Goal: Book appointment/travel/reservation

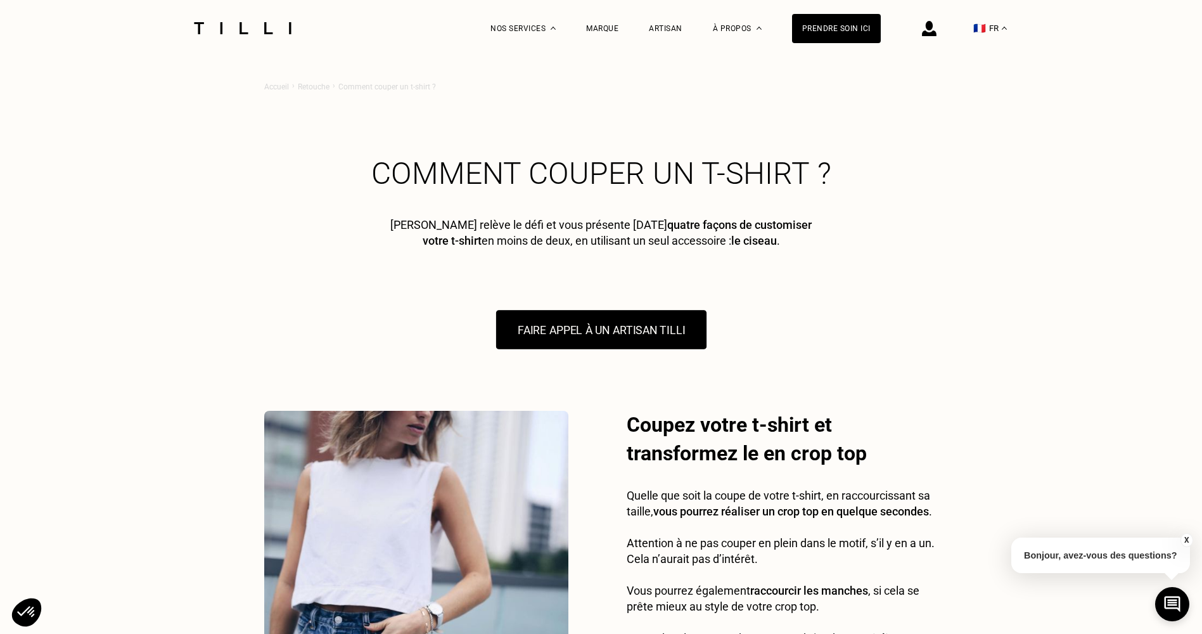
click at [600, 335] on button "FAIRE APPEL À UN ARTISAN TILLI" at bounding box center [601, 329] width 210 height 39
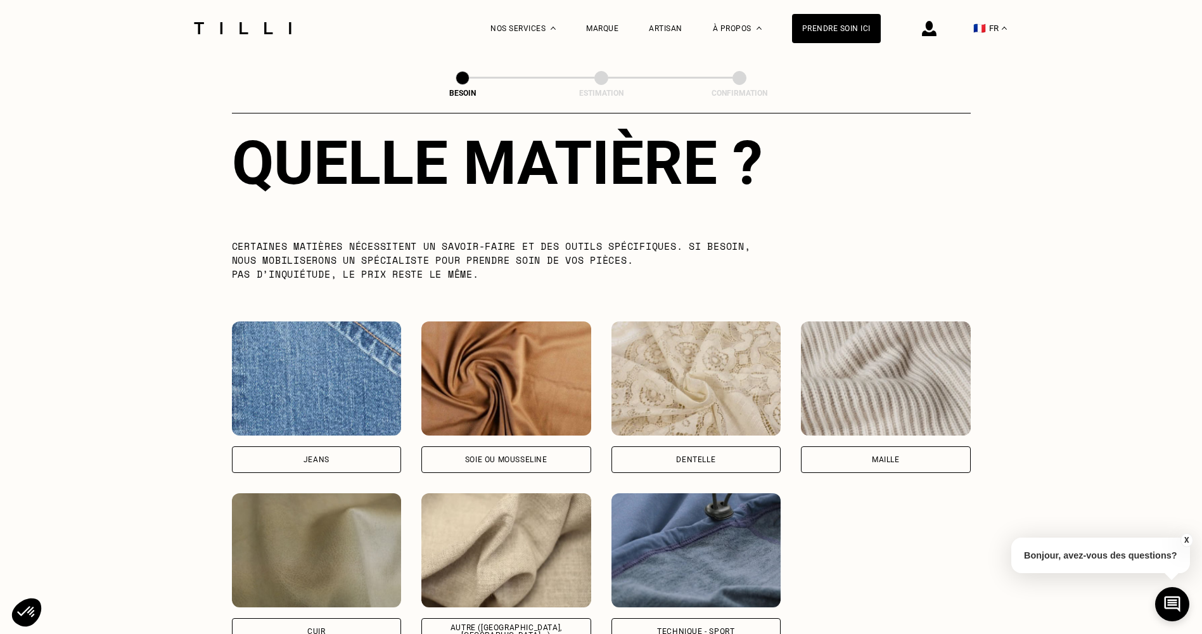
scroll to position [1294, 0]
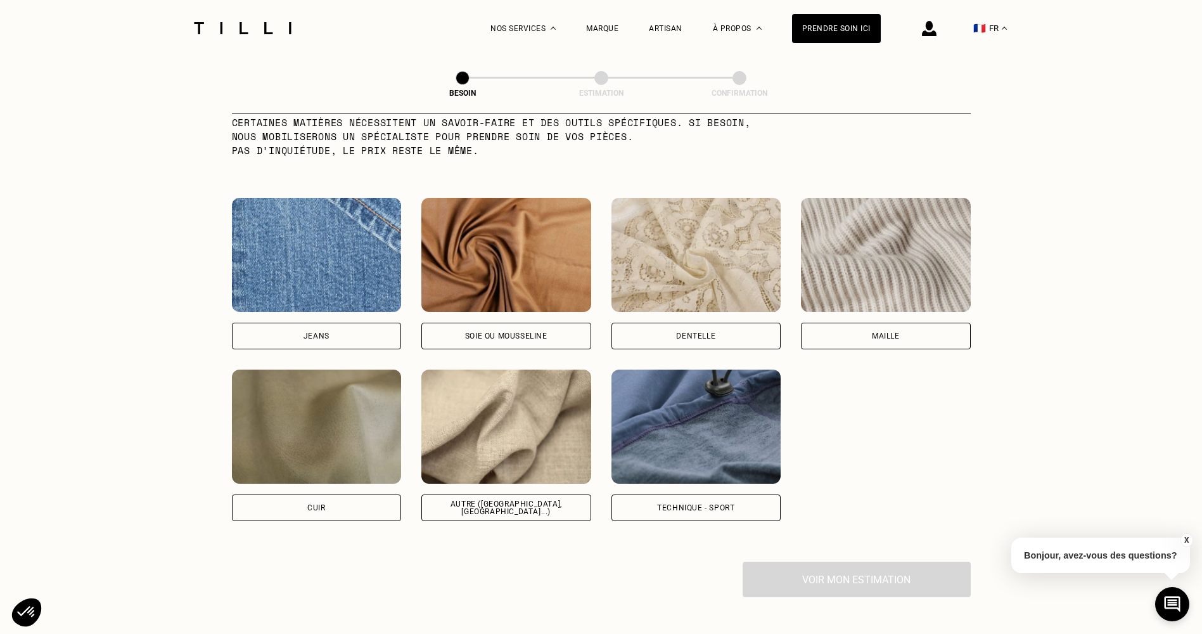
click at [722, 480] on div "Technique - Sport" at bounding box center [697, 444] width 170 height 151
select select "FR"
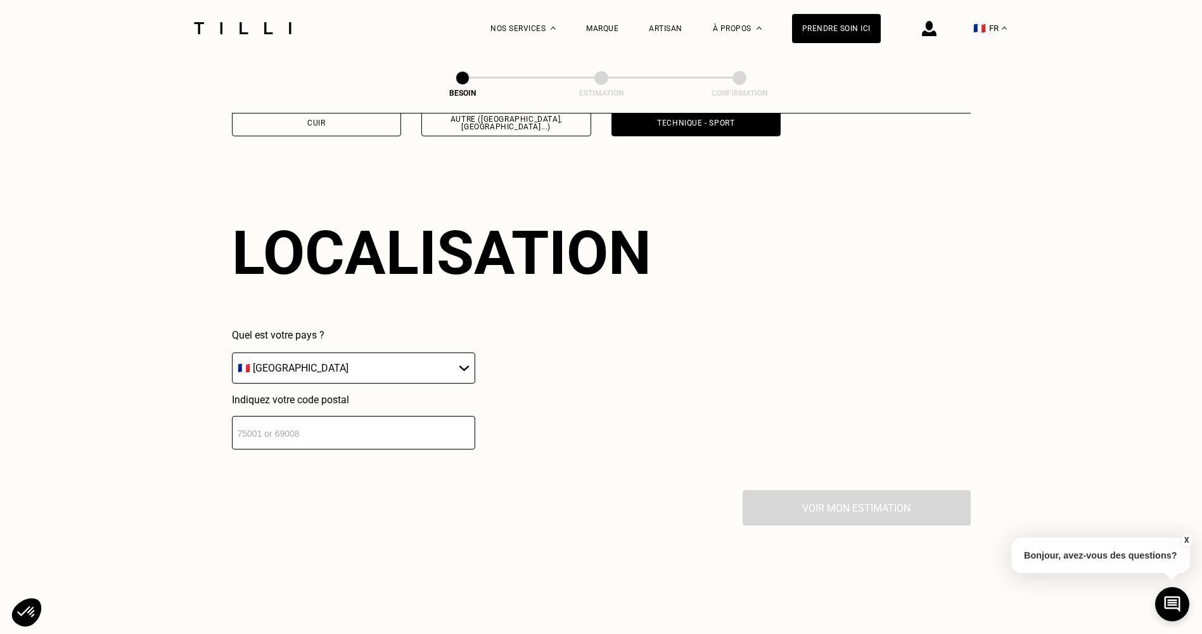
scroll to position [1704, 0]
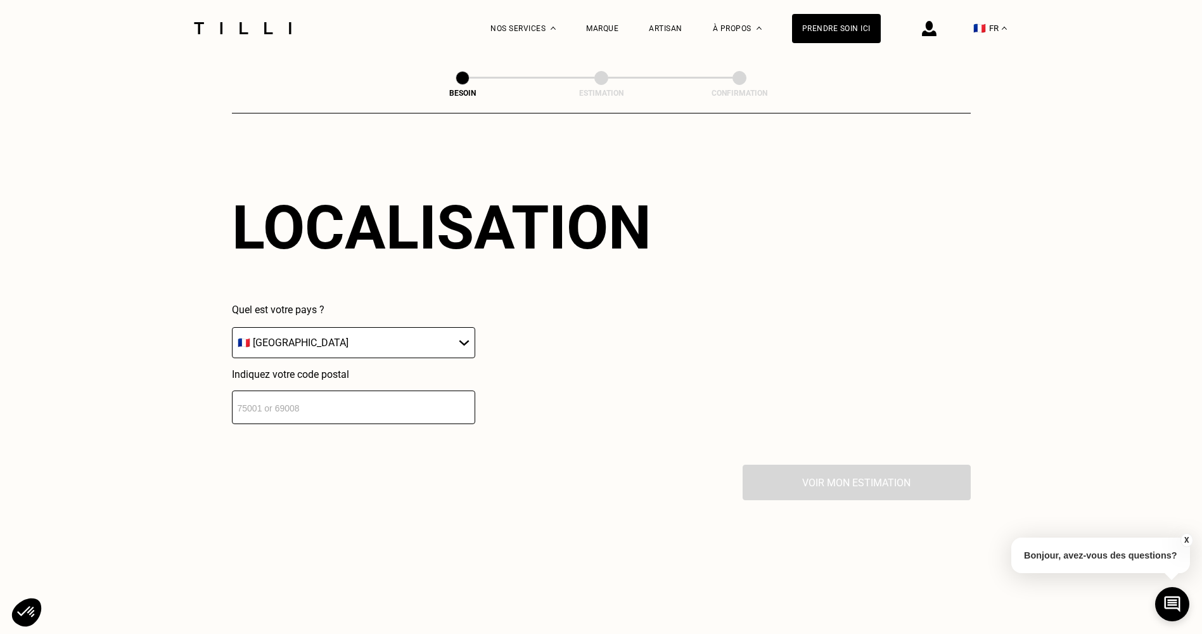
click at [286, 403] on input "number" at bounding box center [353, 407] width 243 height 34
type input "33100"
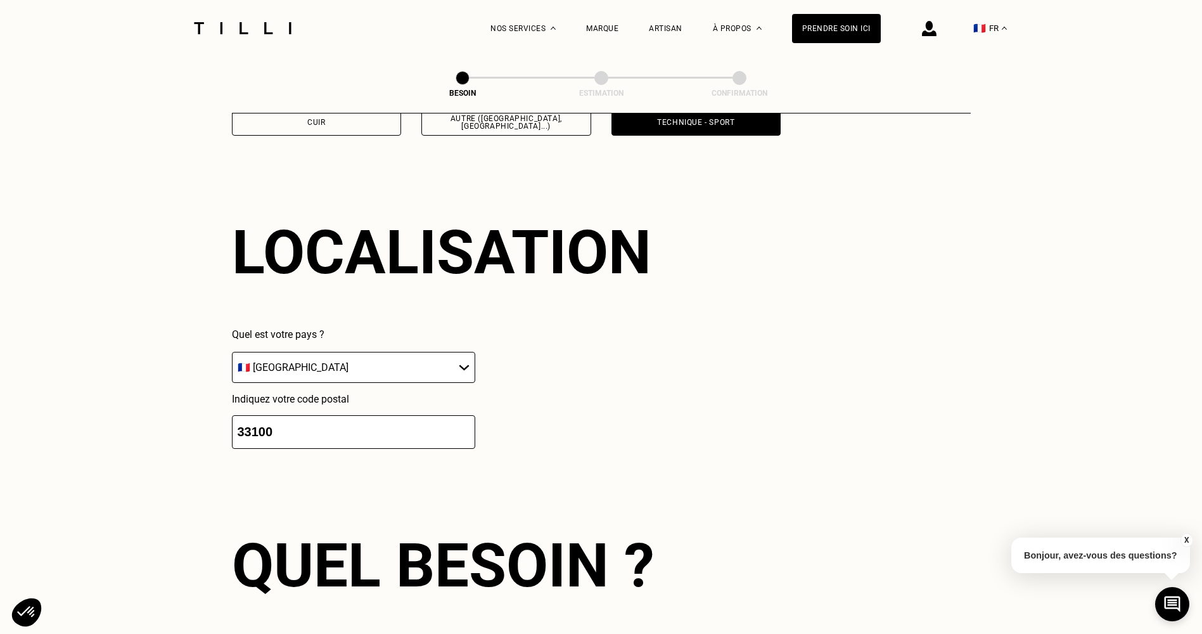
scroll to position [1322, 0]
